Goal: Task Accomplishment & Management: Manage account settings

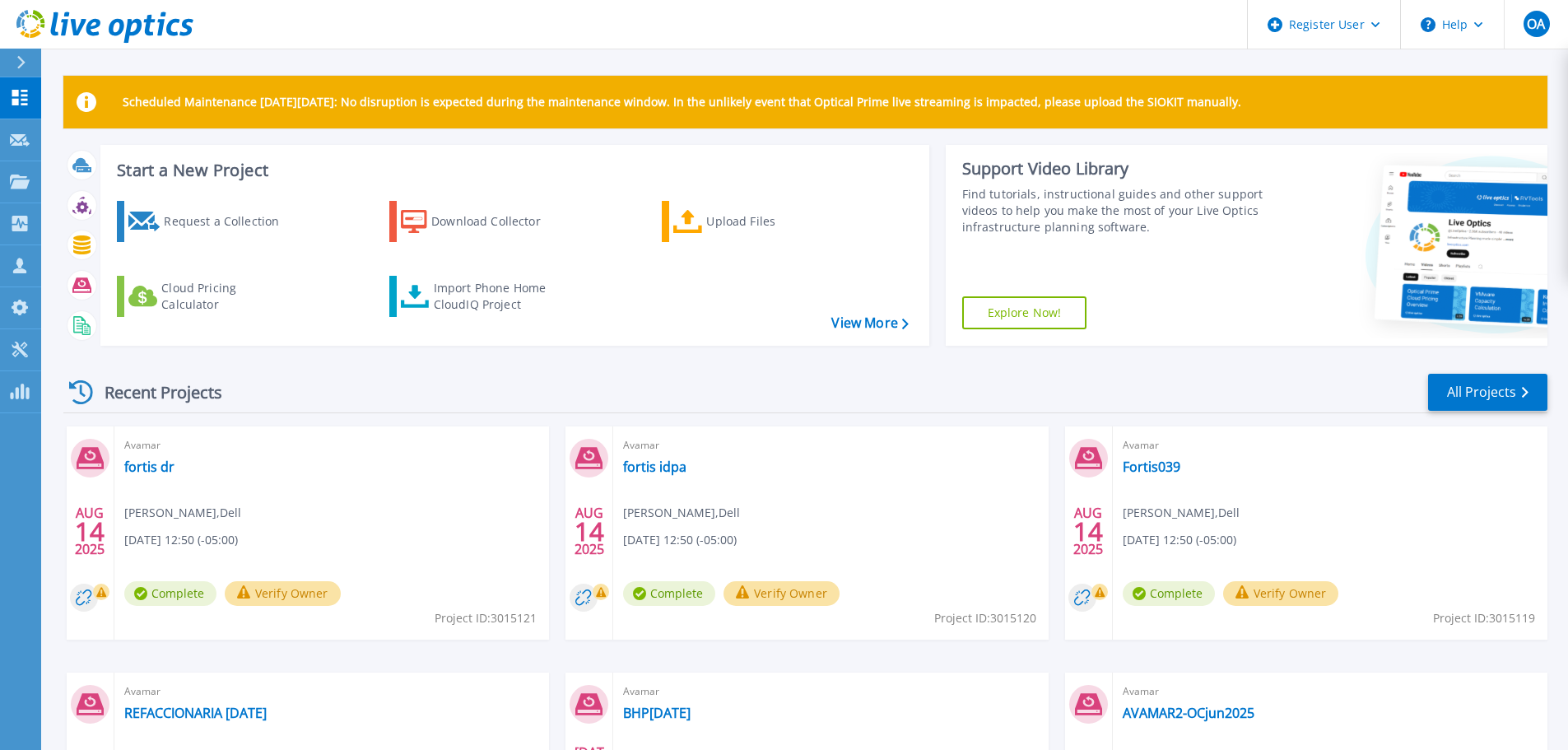
drag, startPoint x: 440, startPoint y: 217, endPoint x: 528, endPoint y: 268, distance: 101.7
click at [440, 217] on div "Download Collector" at bounding box center [496, 221] width 132 height 33
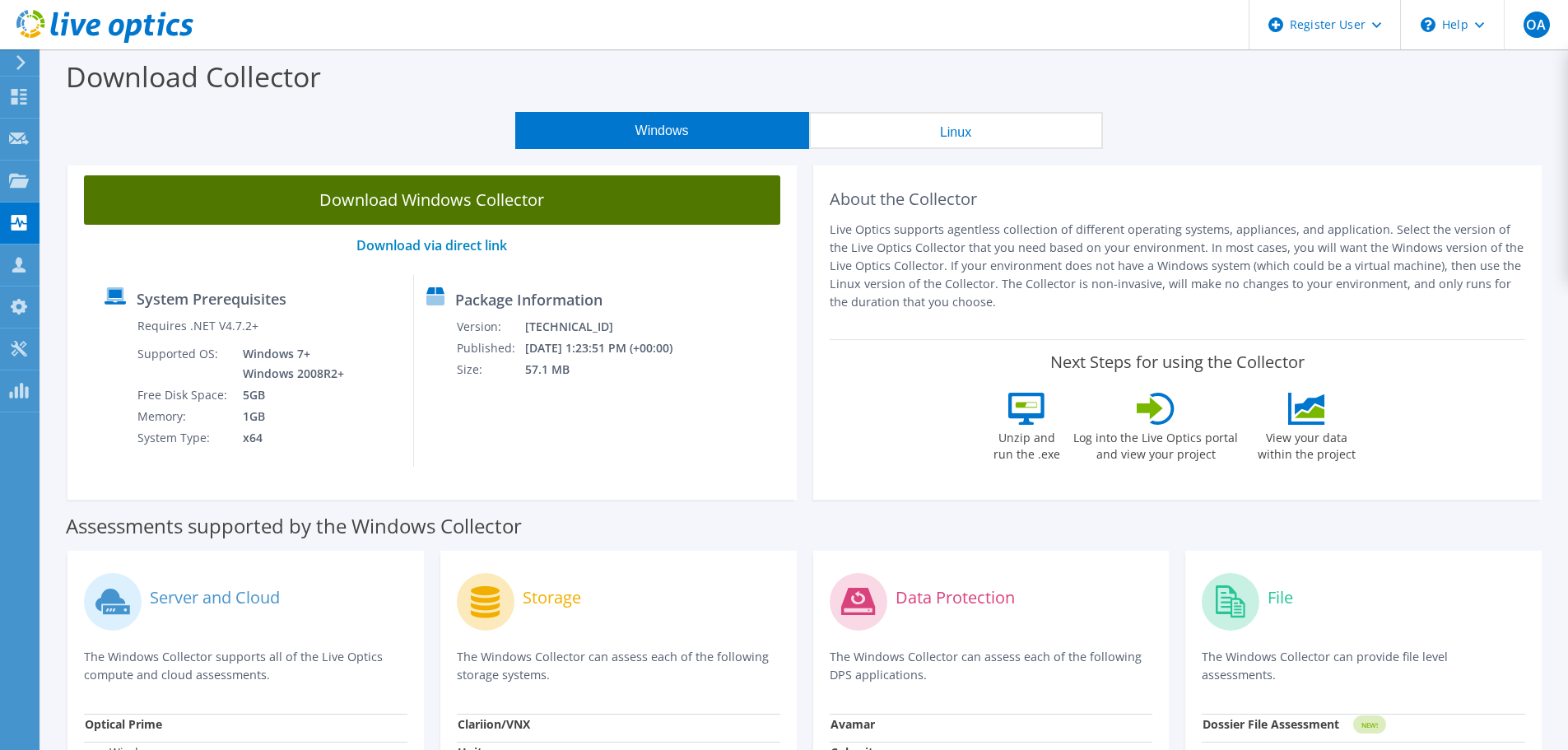
click at [506, 210] on link "Download Windows Collector" at bounding box center [432, 200] width 696 height 50
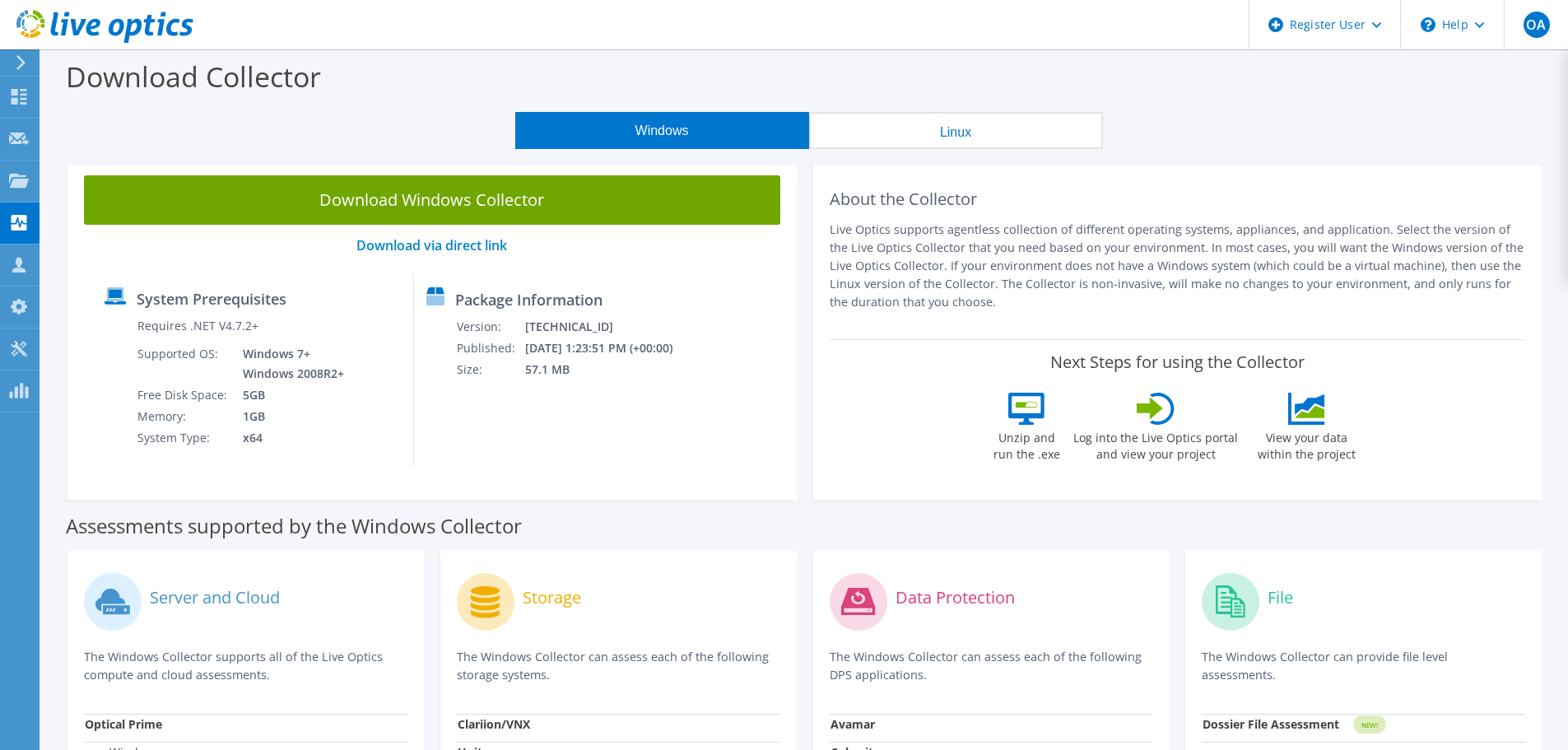
click at [1159, 120] on div "Windows Linux" at bounding box center [808, 131] width 1503 height 37
click at [20, 185] on use at bounding box center [19, 179] width 20 height 14
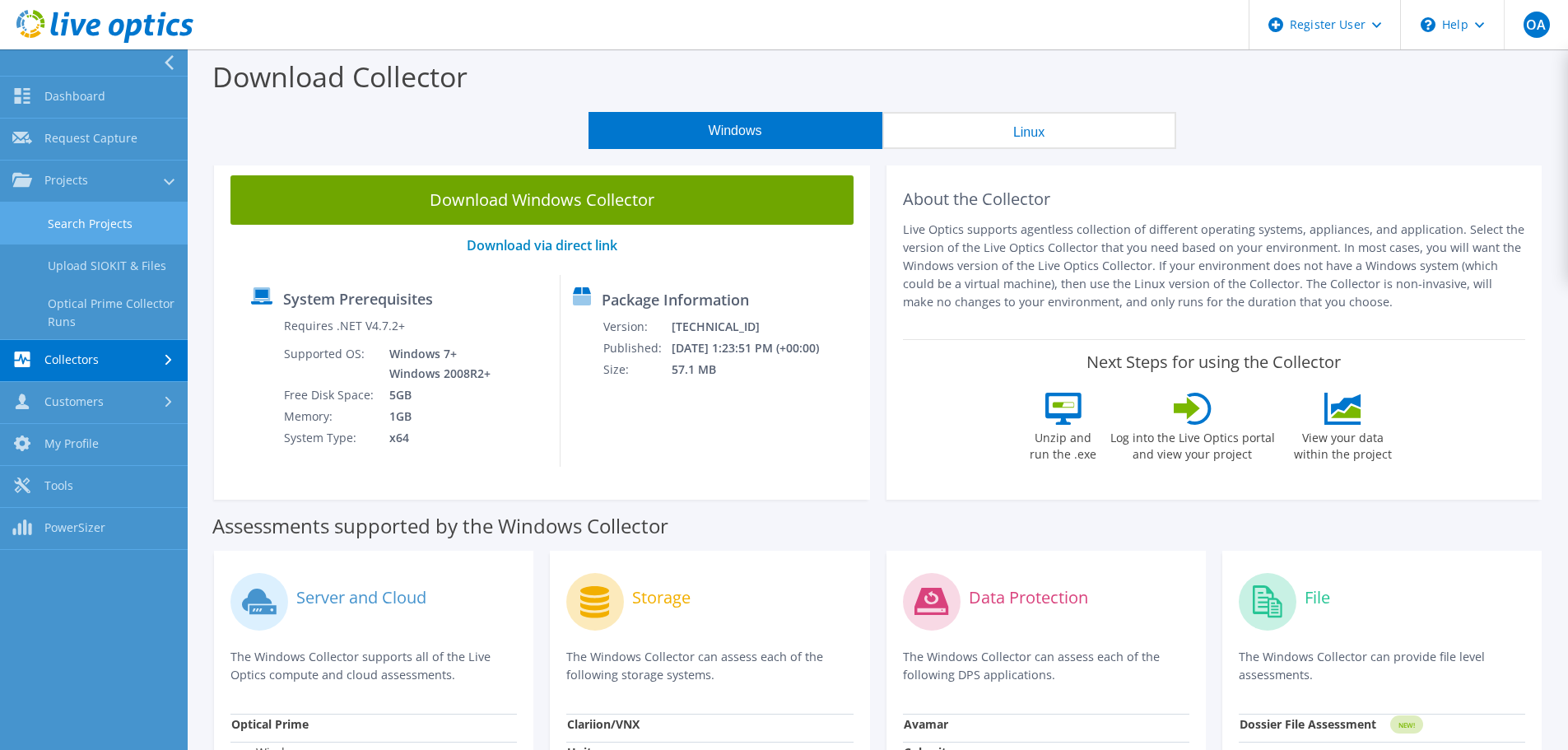
click at [130, 233] on link "Search Projects" at bounding box center [94, 223] width 187 height 42
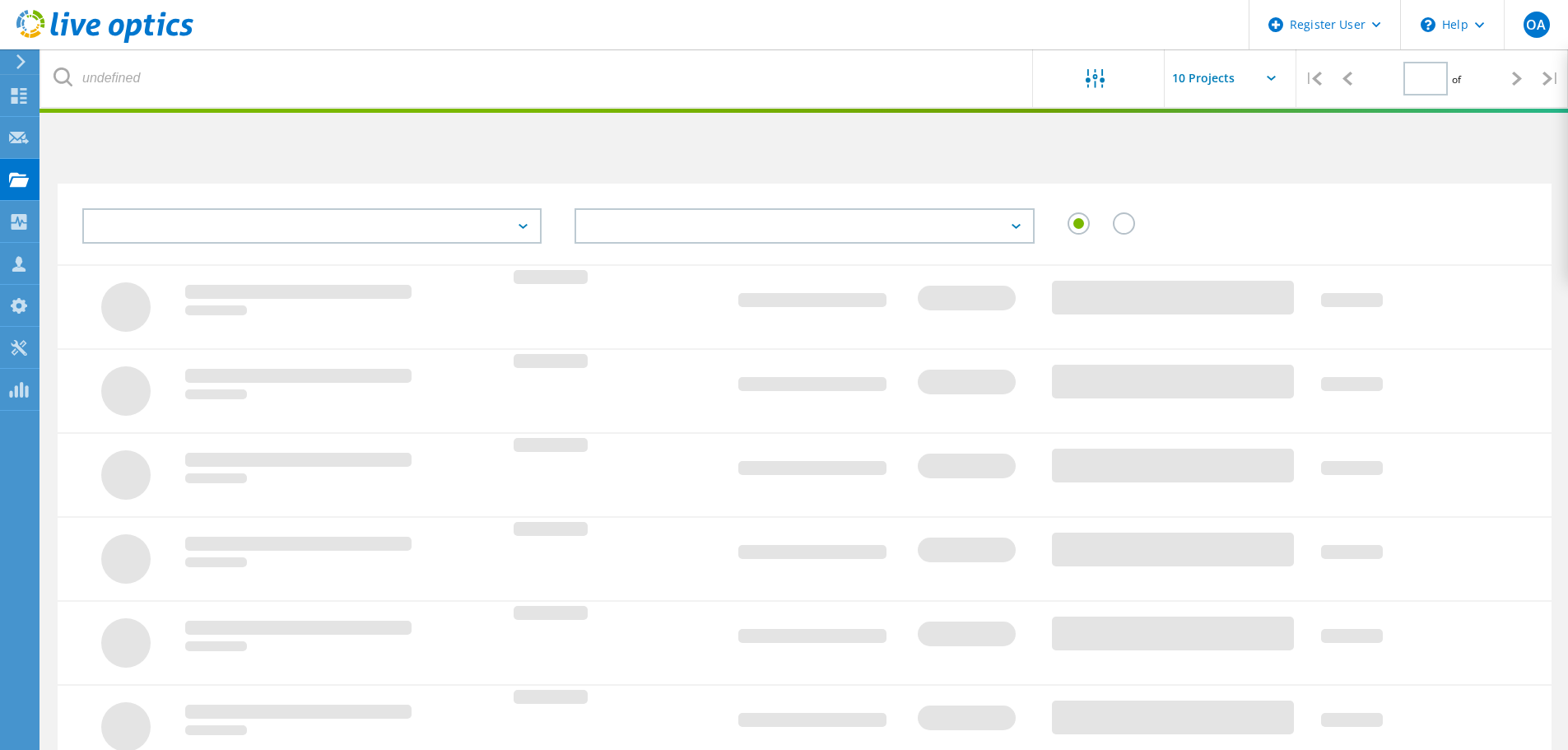
type input "1"
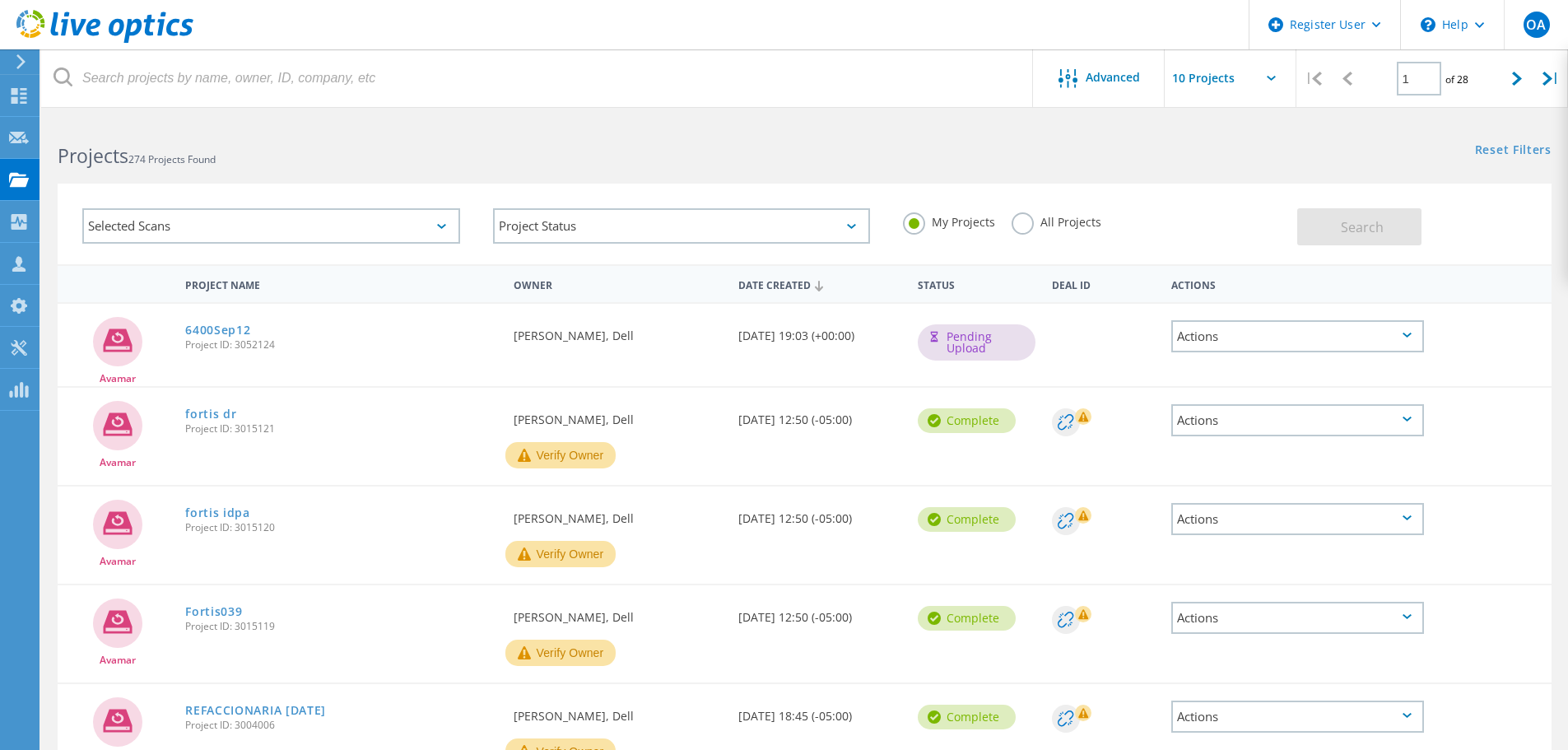
click at [674, 348] on div "Requested By Oscar Ariza, Dell" at bounding box center [617, 332] width 224 height 55
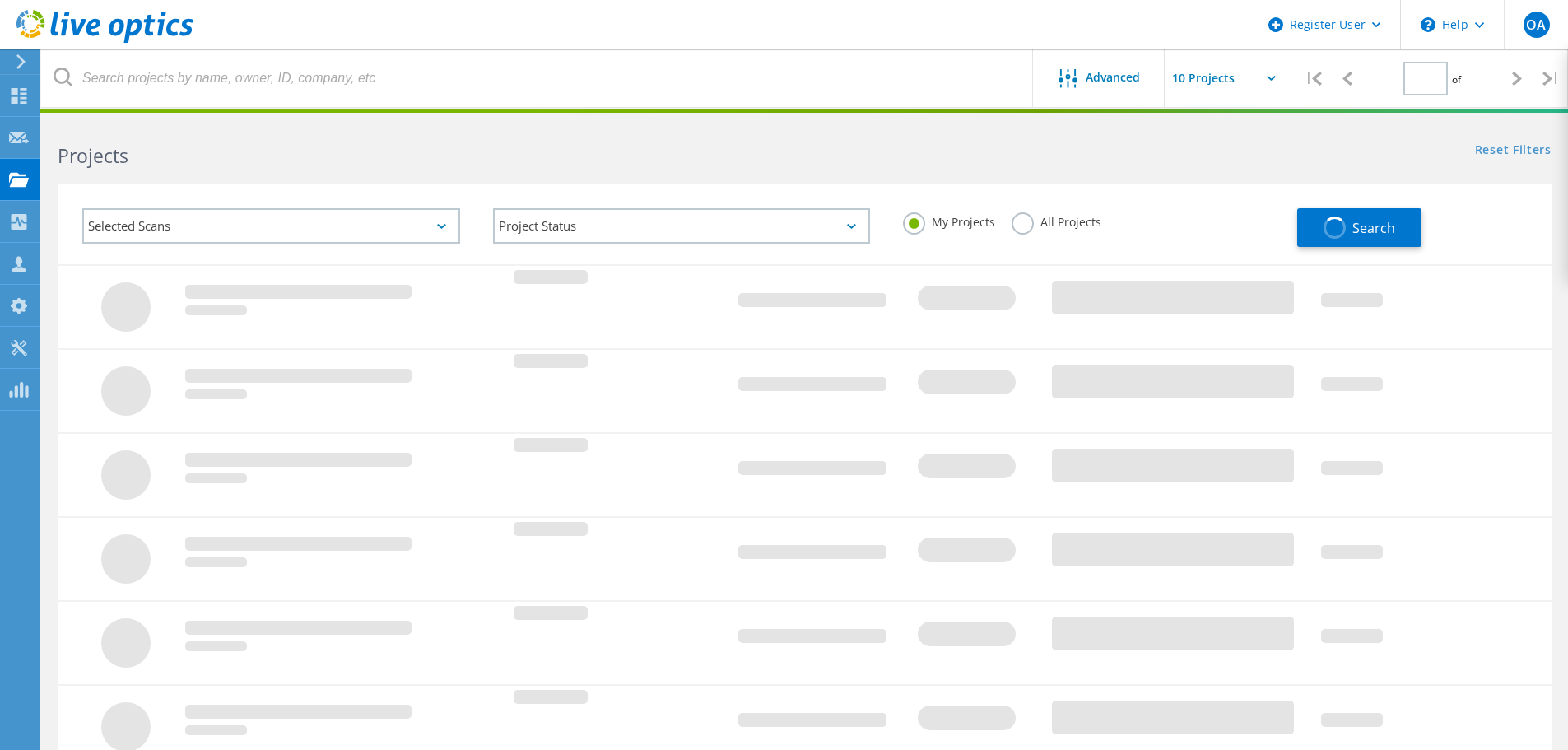
type input "1"
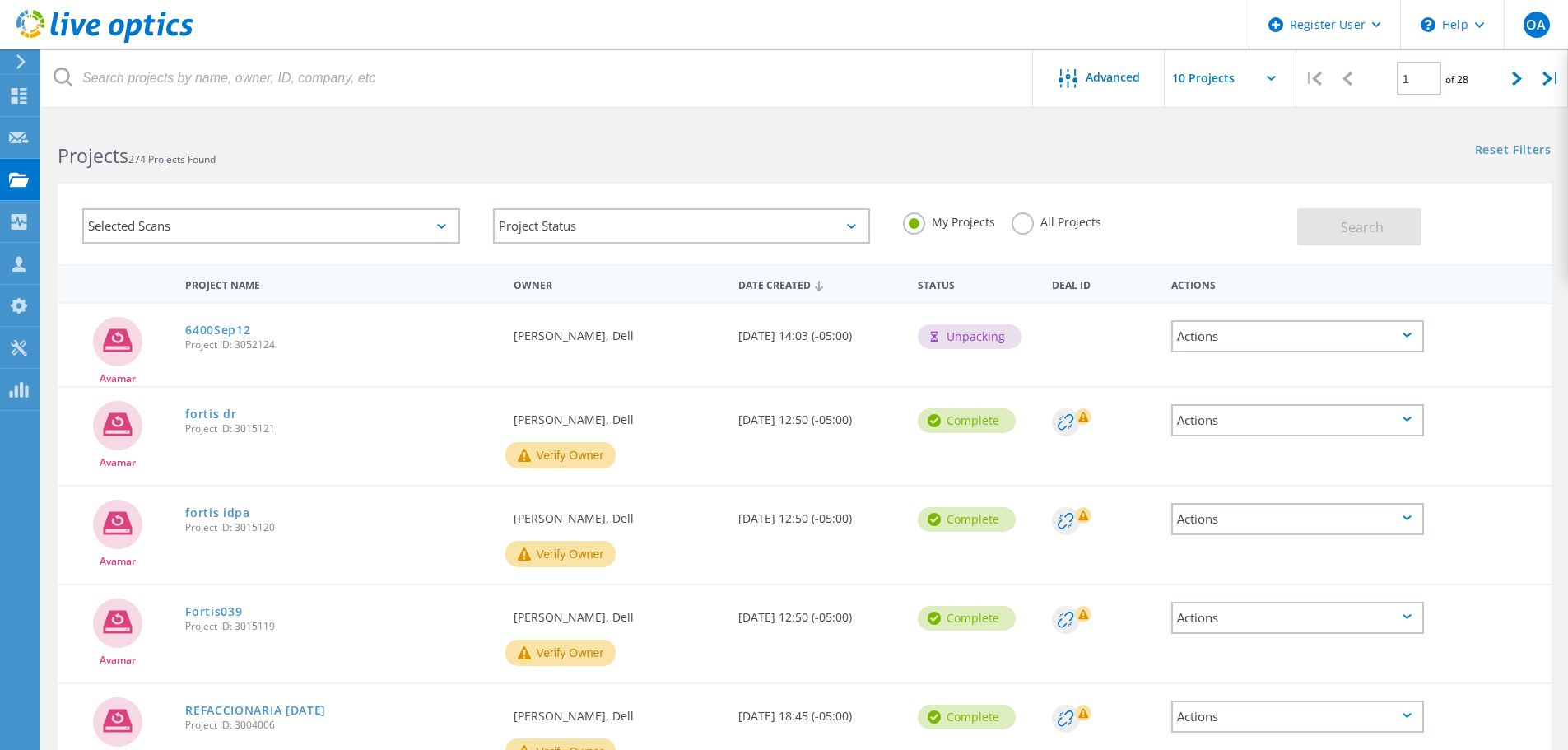
click at [721, 138] on div "Projects 274 Projects Found" at bounding box center [422, 140] width 764 height 44
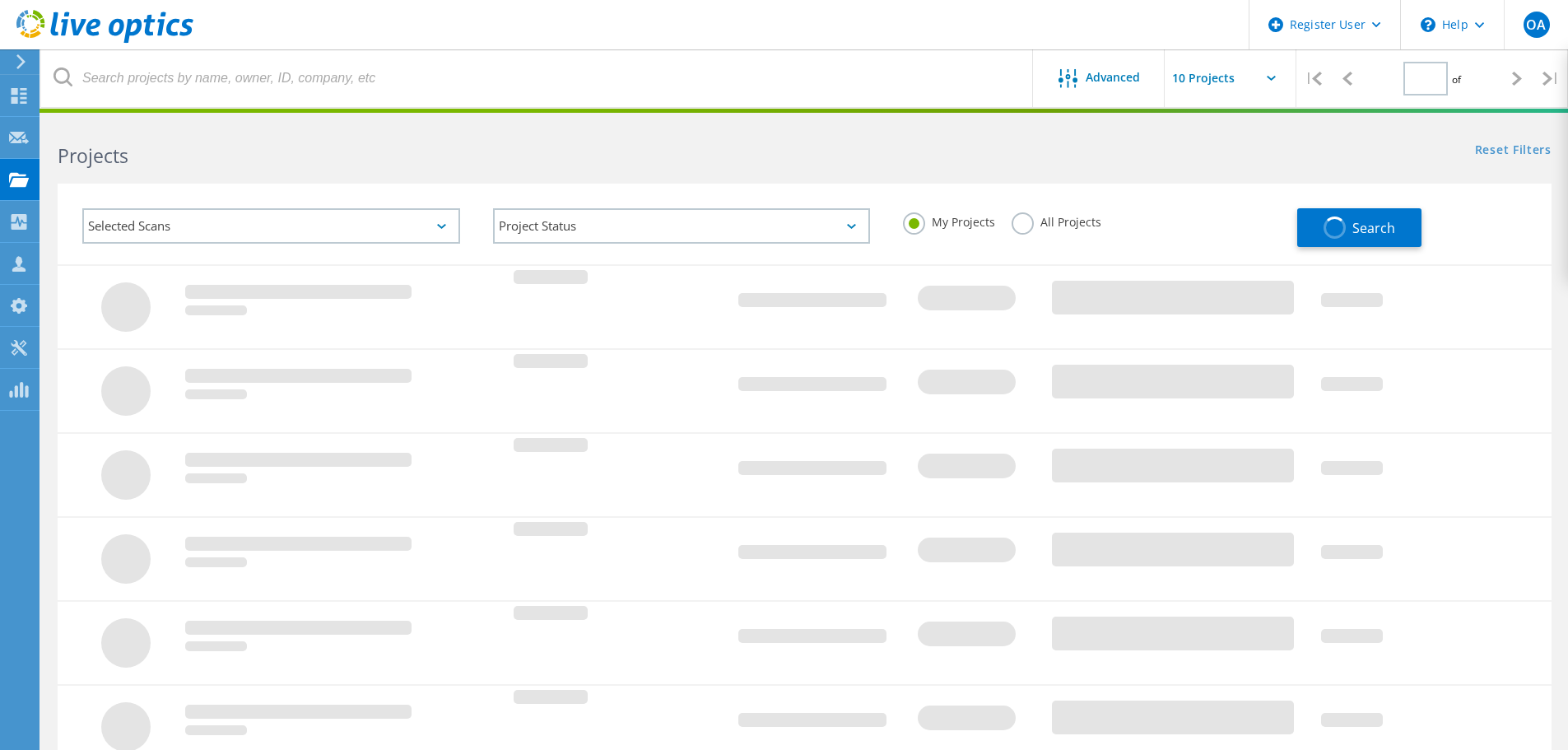
type input "1"
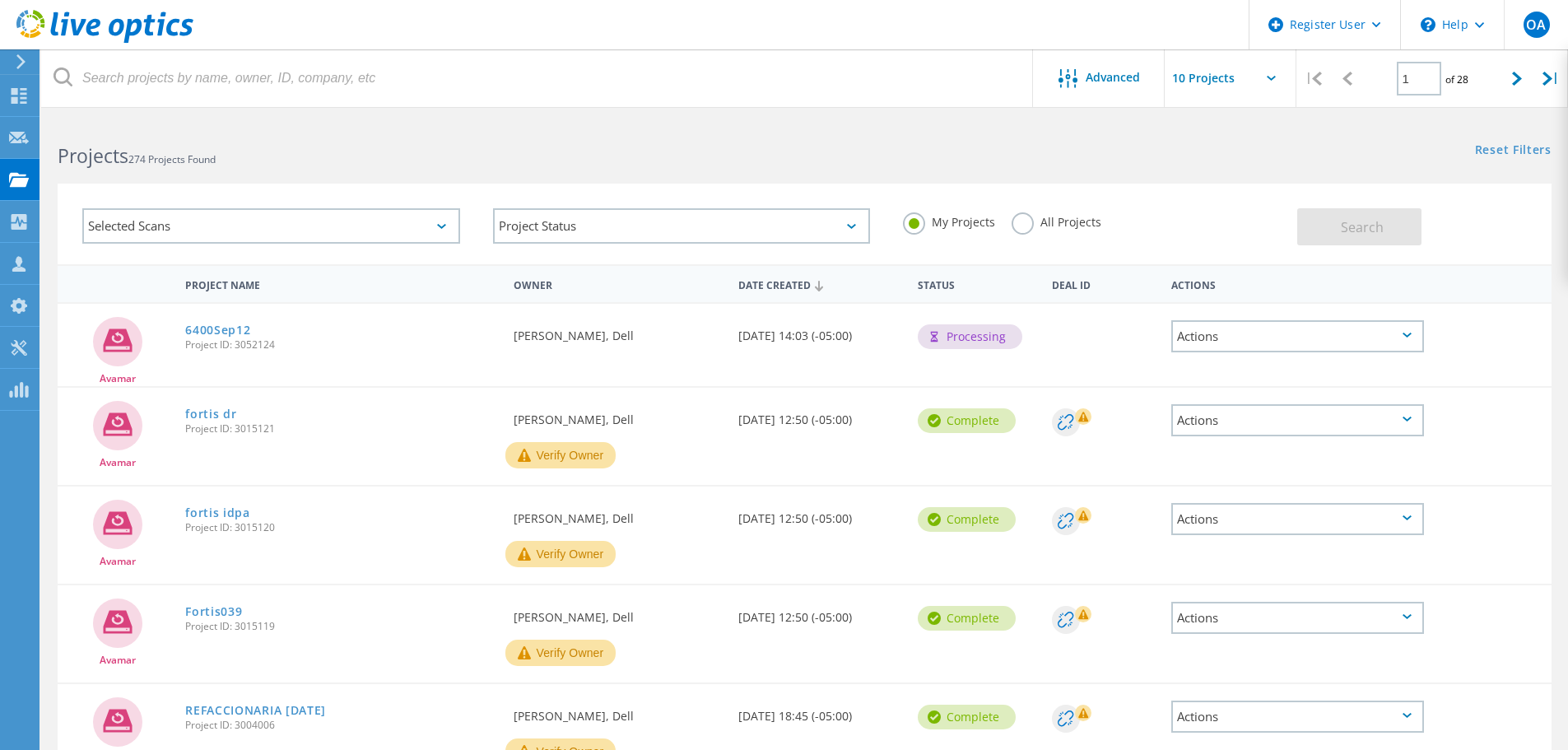
click at [779, 130] on div "Projects 274 Projects Found" at bounding box center [422, 140] width 764 height 44
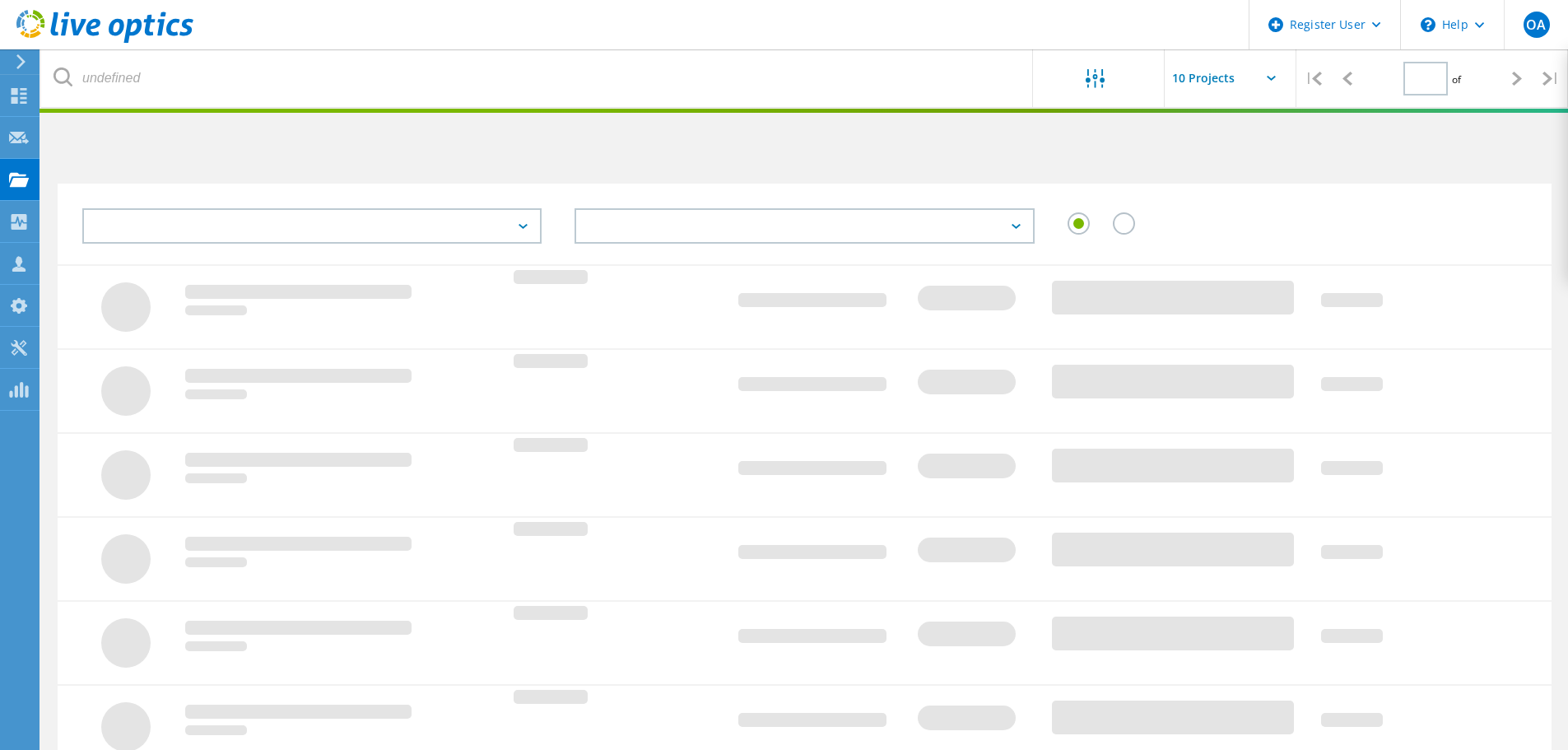
type input "1"
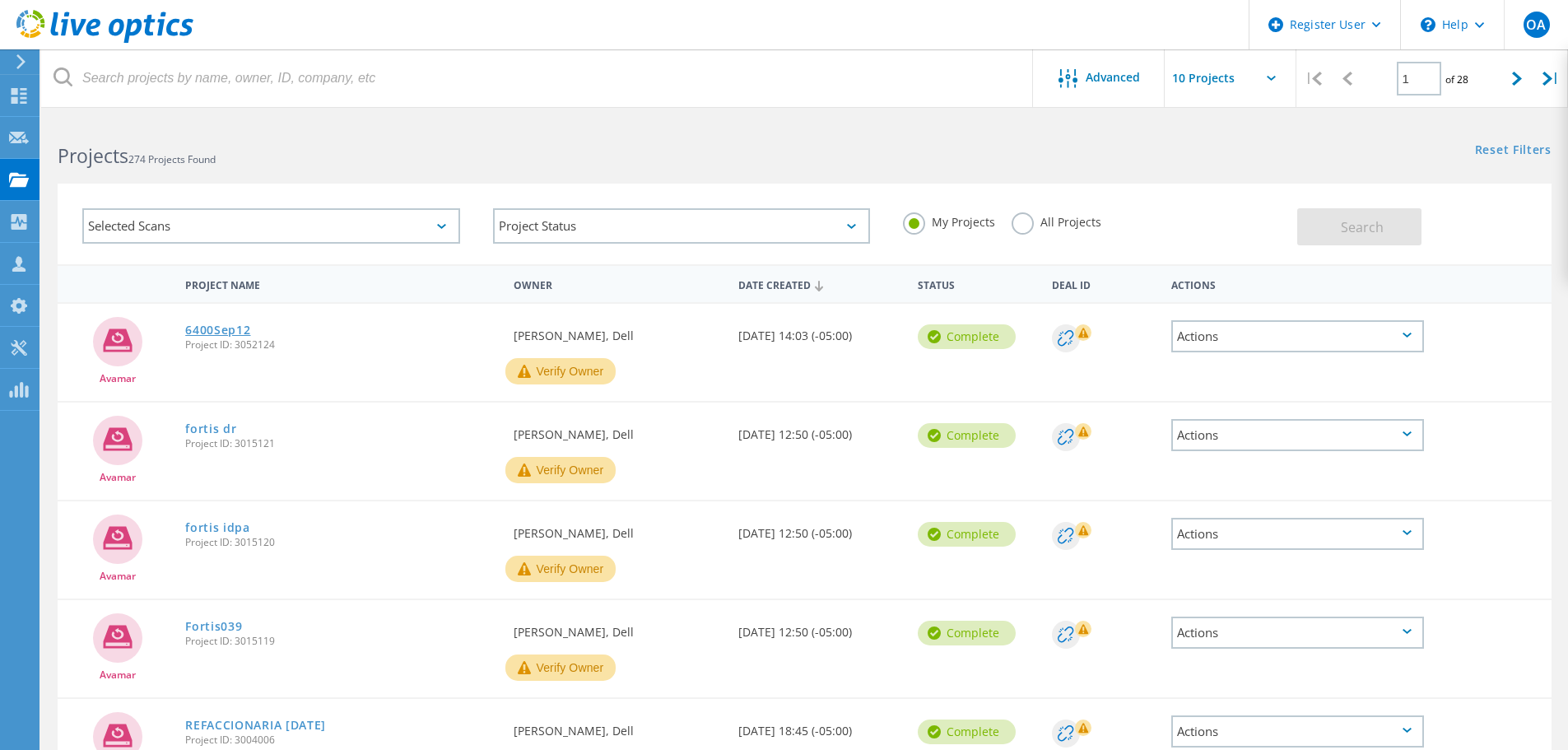
click at [226, 326] on link "6400Sep12" at bounding box center [217, 331] width 65 height 12
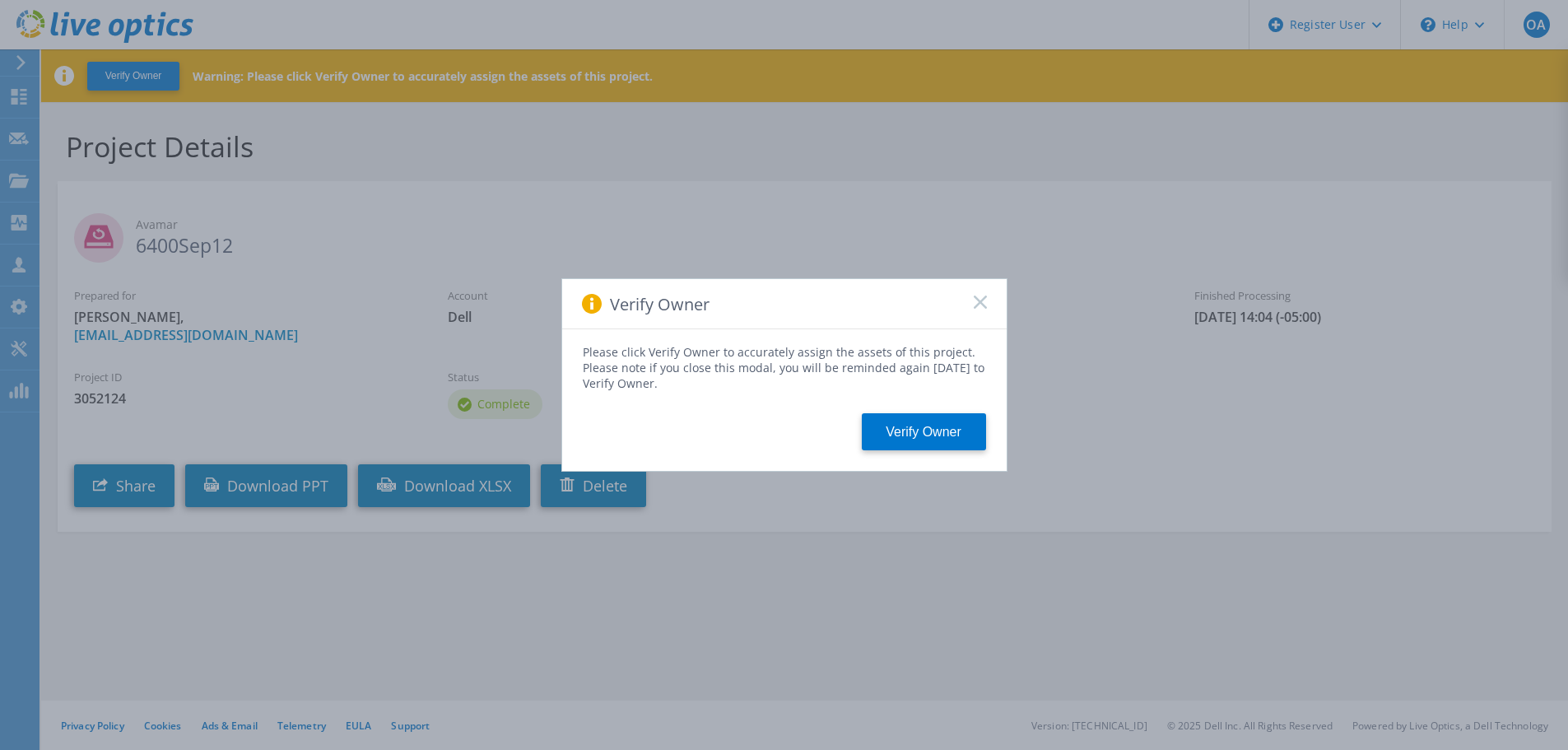
click at [988, 308] on div "Verify Owner" at bounding box center [785, 303] width 445 height 50
click at [980, 302] on rect at bounding box center [980, 301] width 14 height 14
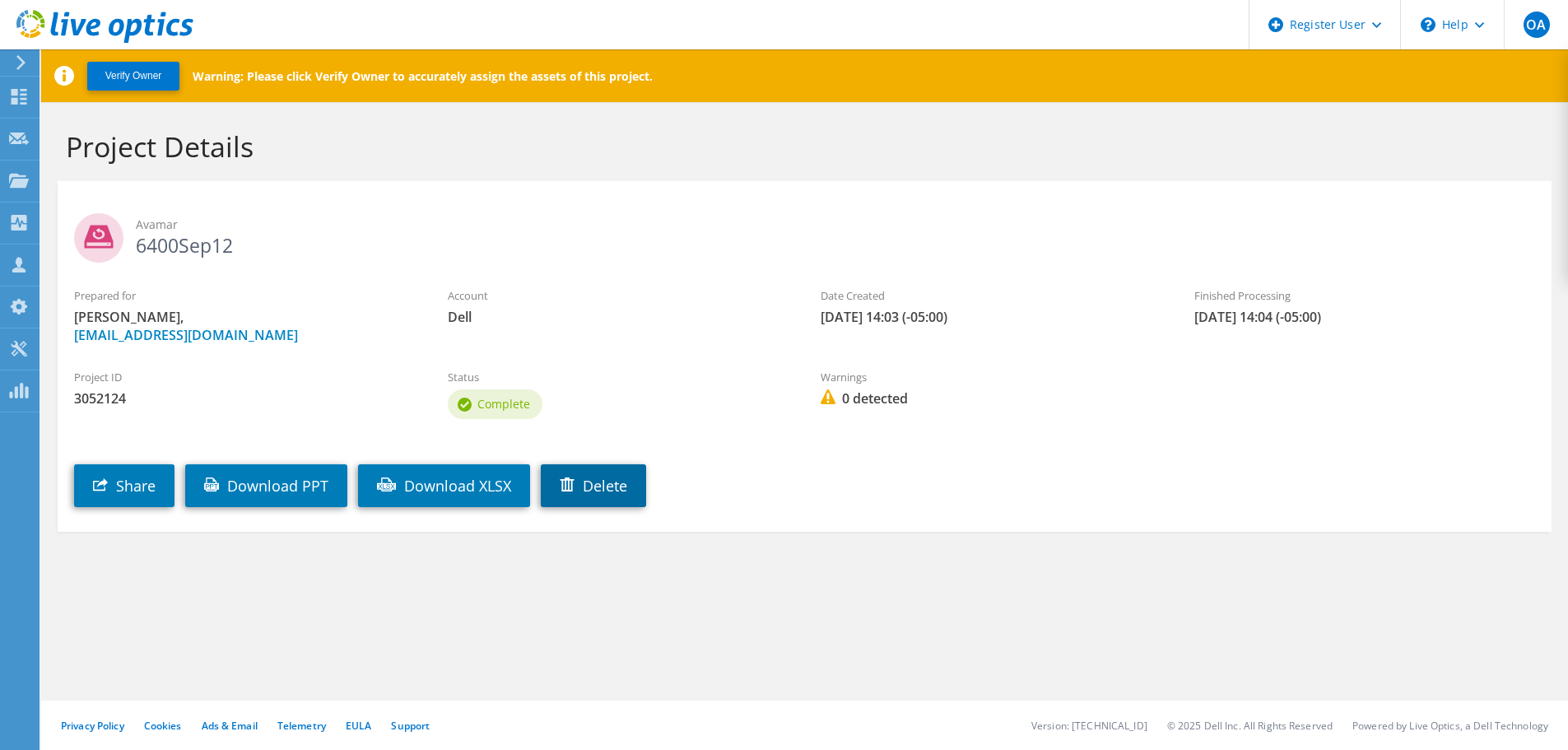
click at [557, 507] on link "Delete" at bounding box center [594, 486] width 105 height 43
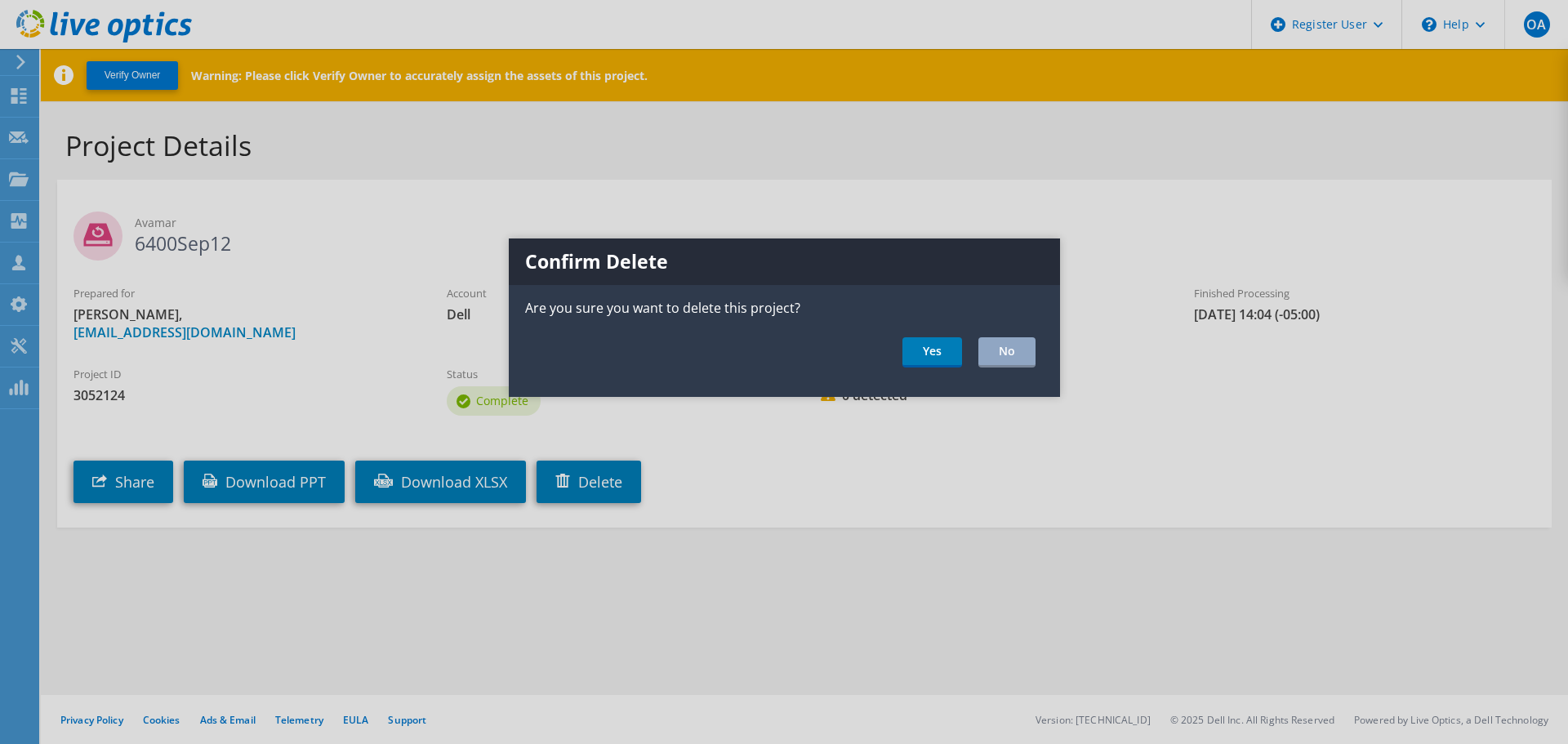
click at [511, 496] on div at bounding box center [784, 372] width 1568 height 744
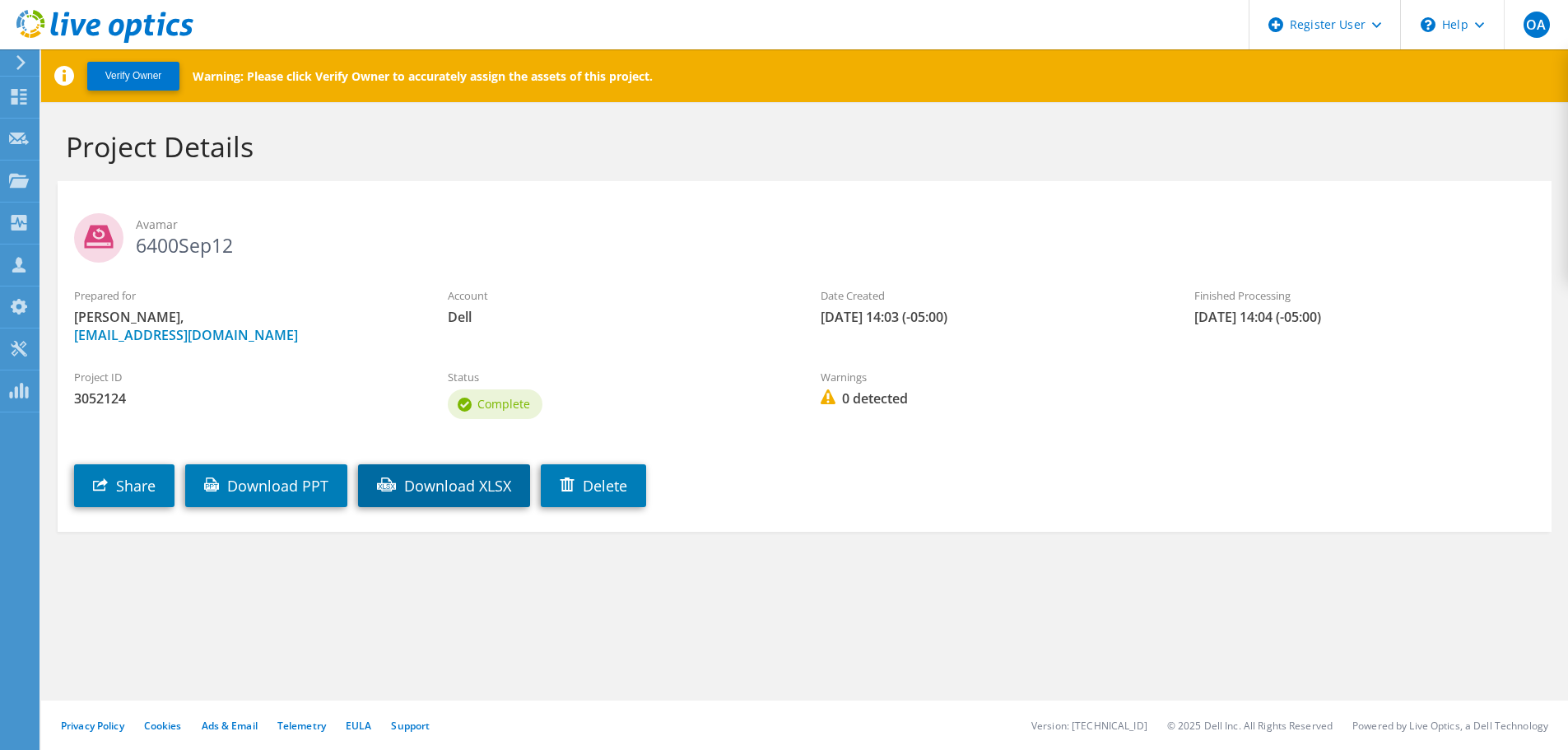
click at [473, 484] on link "Download XLSX" at bounding box center [444, 486] width 172 height 43
